Goal: Transaction & Acquisition: Purchase product/service

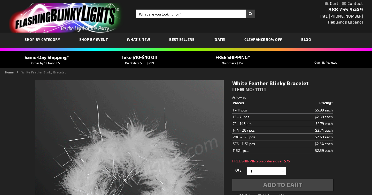
scroll to position [61, 0]
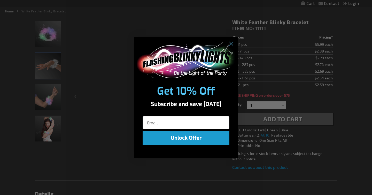
click at [45, 93] on div "Close dialog Get 10% Off Subscribe and save [DATE] Unlock Offer Submit" at bounding box center [186, 97] width 372 height 195
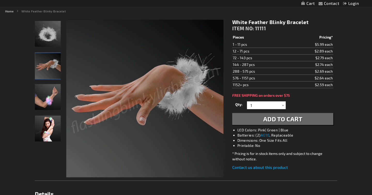
click at [45, 121] on img "Girl wearing White Feather Blinky Bracelet" at bounding box center [48, 129] width 26 height 26
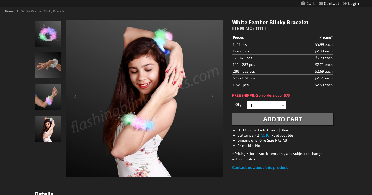
click at [50, 31] on img "White Feather Blinky Bracelet" at bounding box center [48, 34] width 26 height 26
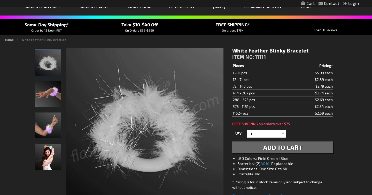
scroll to position [32, 0]
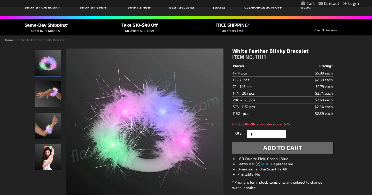
click at [244, 80] on td "12 - 71 pcs" at bounding box center [260, 80] width 56 height 7
click at [281, 133] on div at bounding box center [283, 134] width 5 height 8
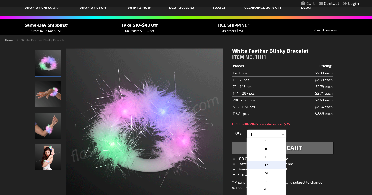
scroll to position [62, 0]
click at [270, 174] on p "24" at bounding box center [266, 176] width 39 height 8
type input "24"
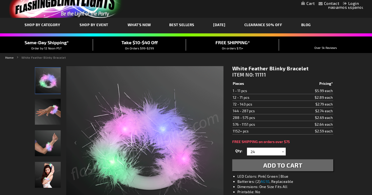
scroll to position [15, 0]
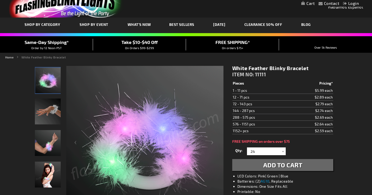
click at [269, 167] on span "Add to Cart" at bounding box center [282, 164] width 39 height 7
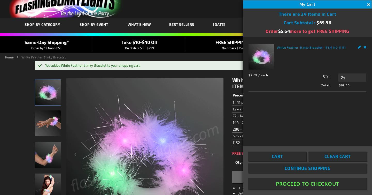
click at [218, 57] on ul "Home White Feather Blinky Bracelet" at bounding box center [186, 57] width 362 height 5
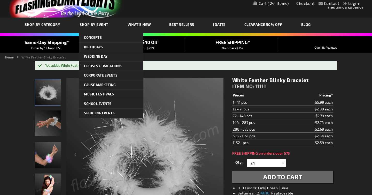
click at [85, 22] on span "Shop By Event" at bounding box center [94, 24] width 29 height 4
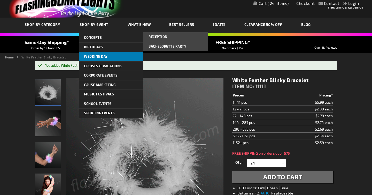
click at [93, 57] on span "Wedding Day" at bounding box center [96, 56] width 24 height 4
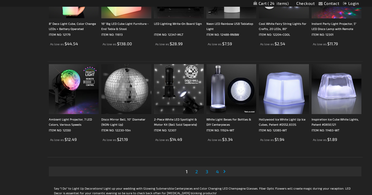
scroll to position [995, 0]
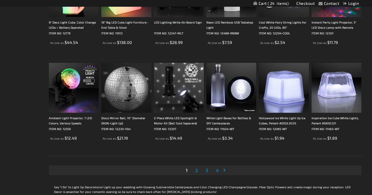
click at [197, 170] on span "2" at bounding box center [196, 170] width 3 height 6
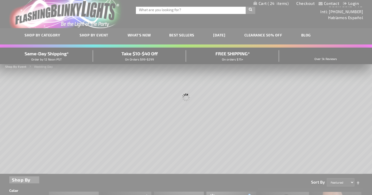
scroll to position [0, 0]
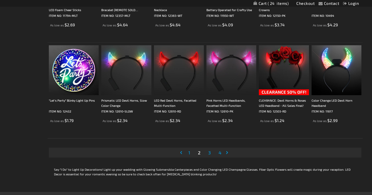
scroll to position [1074, 0]
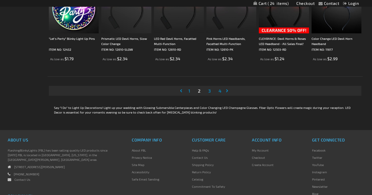
click at [211, 90] on link "Page 3" at bounding box center [209, 91] width 5 height 8
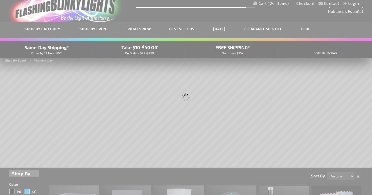
scroll to position [0, 0]
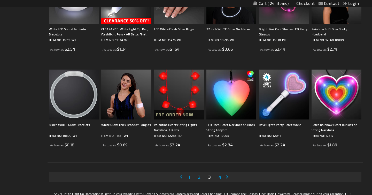
scroll to position [988, 0]
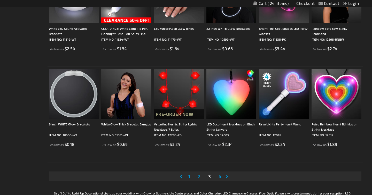
click at [222, 177] on link "Page 4" at bounding box center [220, 176] width 5 height 8
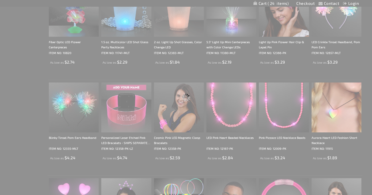
scroll to position [231, 0]
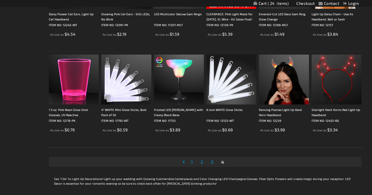
scroll to position [334, 0]
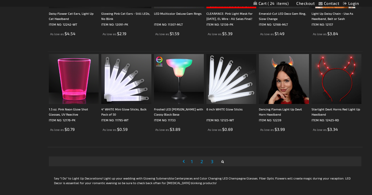
click at [212, 162] on span "3" at bounding box center [212, 162] width 3 height 6
